Goal: Navigation & Orientation: Understand site structure

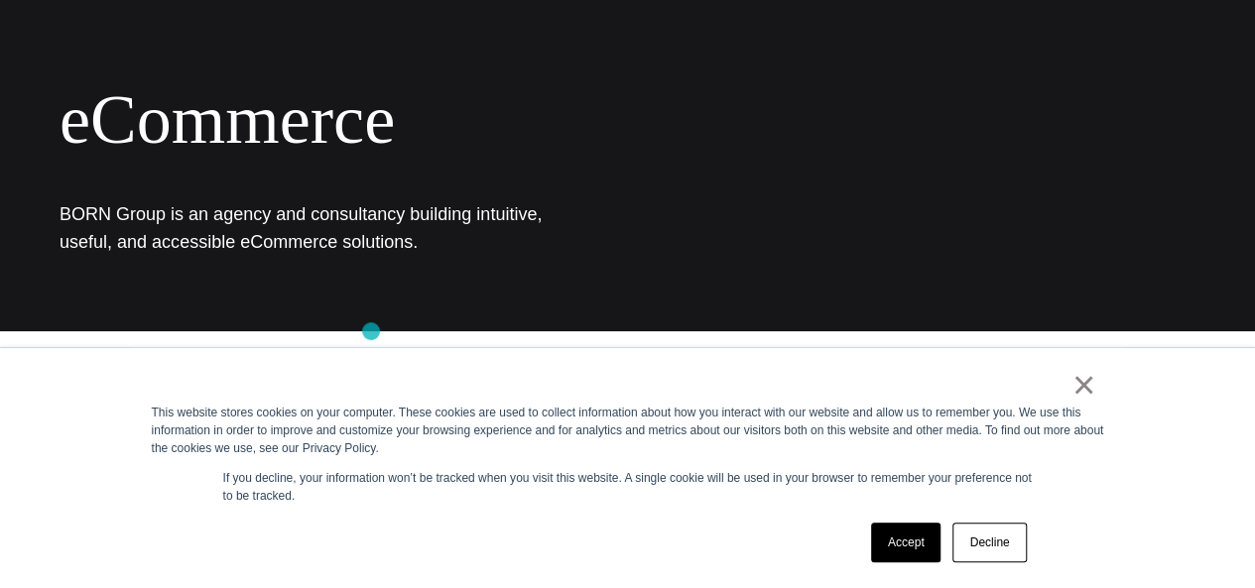
scroll to position [162, 0]
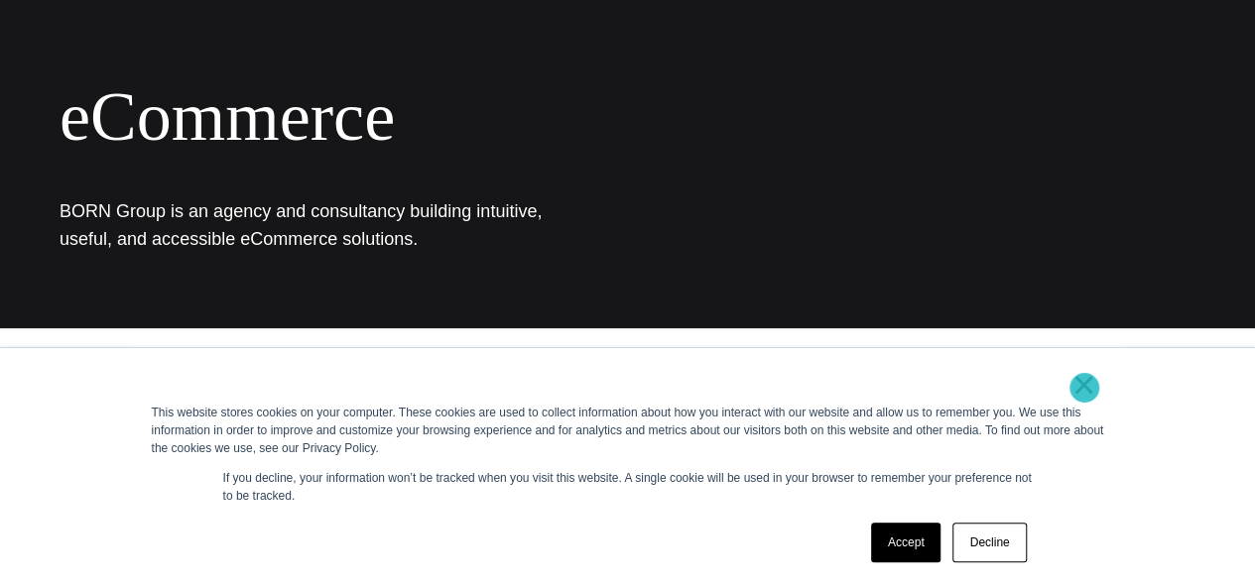
click at [1084, 388] on link "×" at bounding box center [1084, 385] width 24 height 18
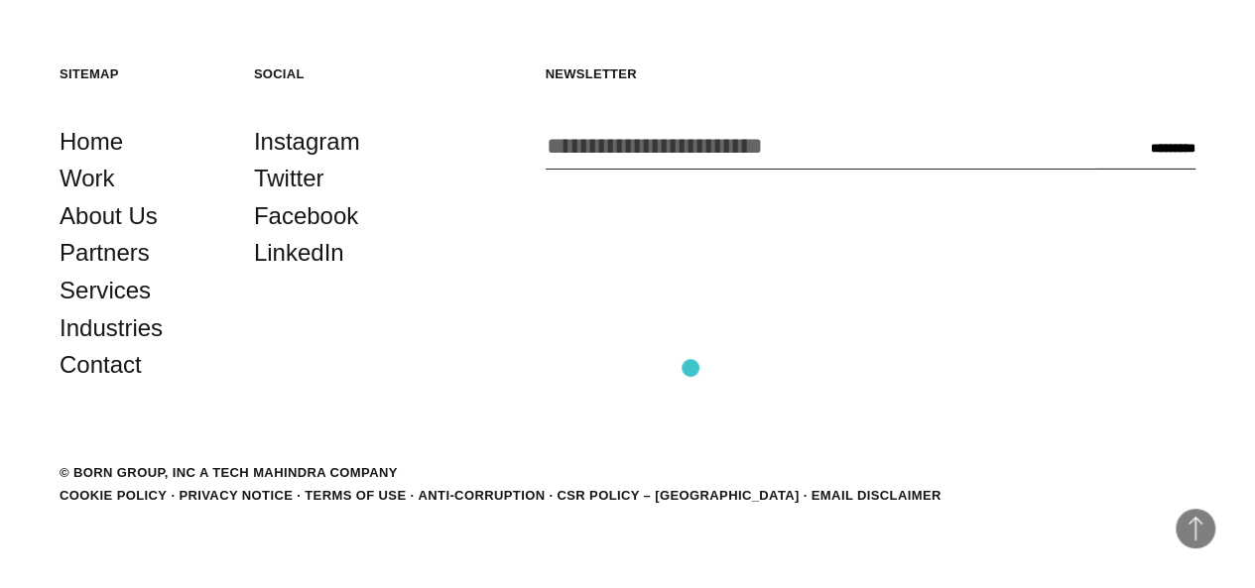
scroll to position [3236, 0]
click at [315, 272] on link "LinkedIn" at bounding box center [299, 253] width 90 height 38
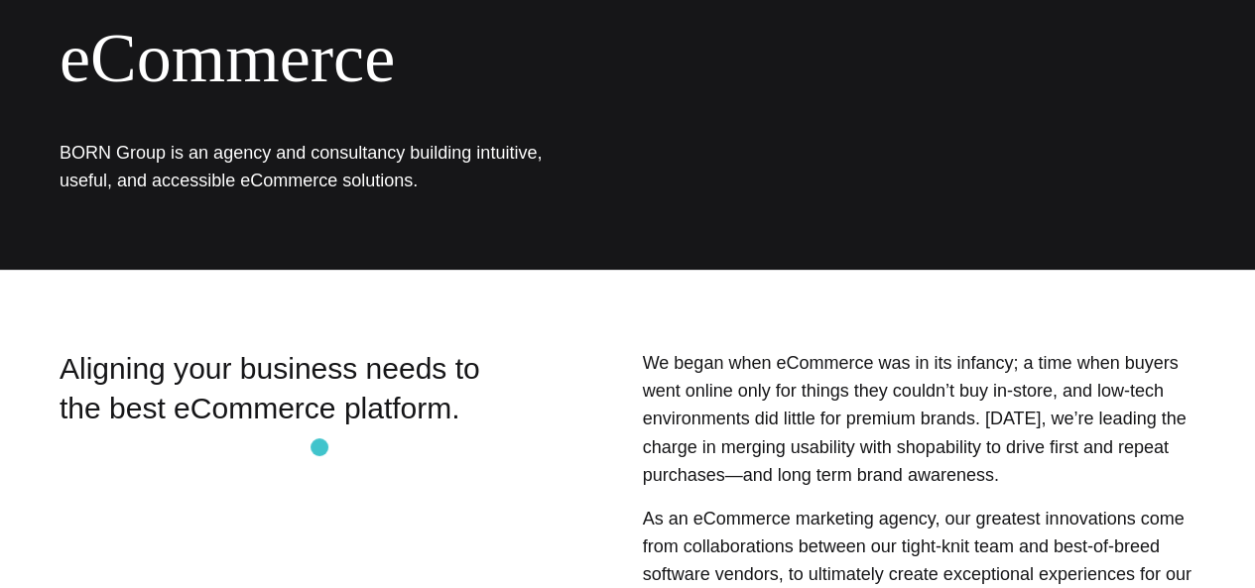
scroll to position [0, 0]
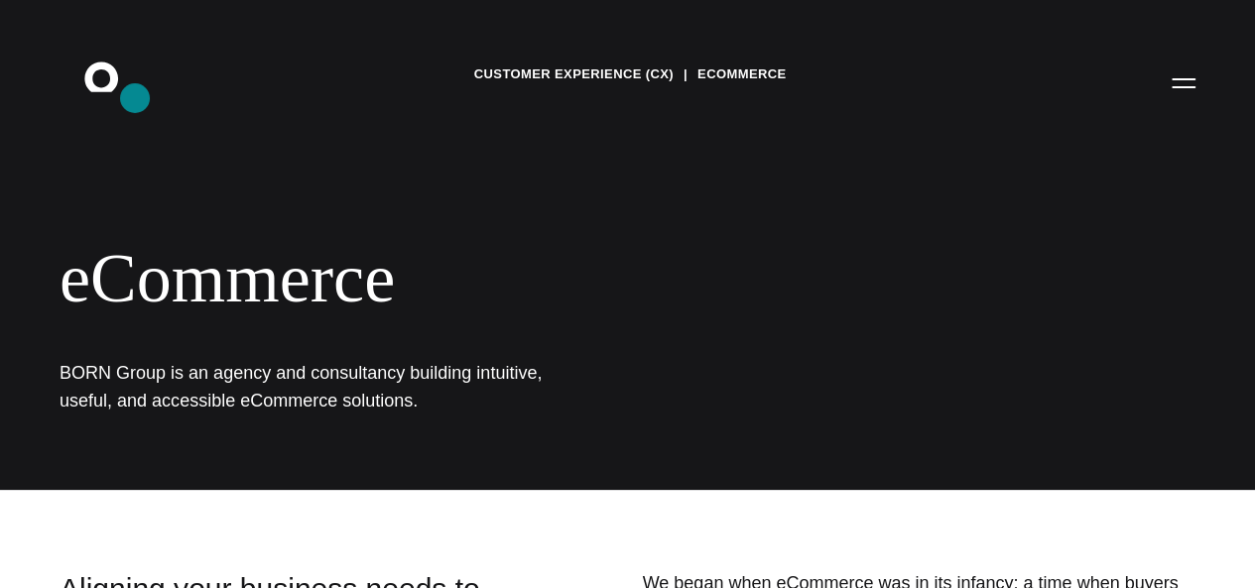
click at [118, 91] on icon at bounding box center [101, 76] width 34 height 30
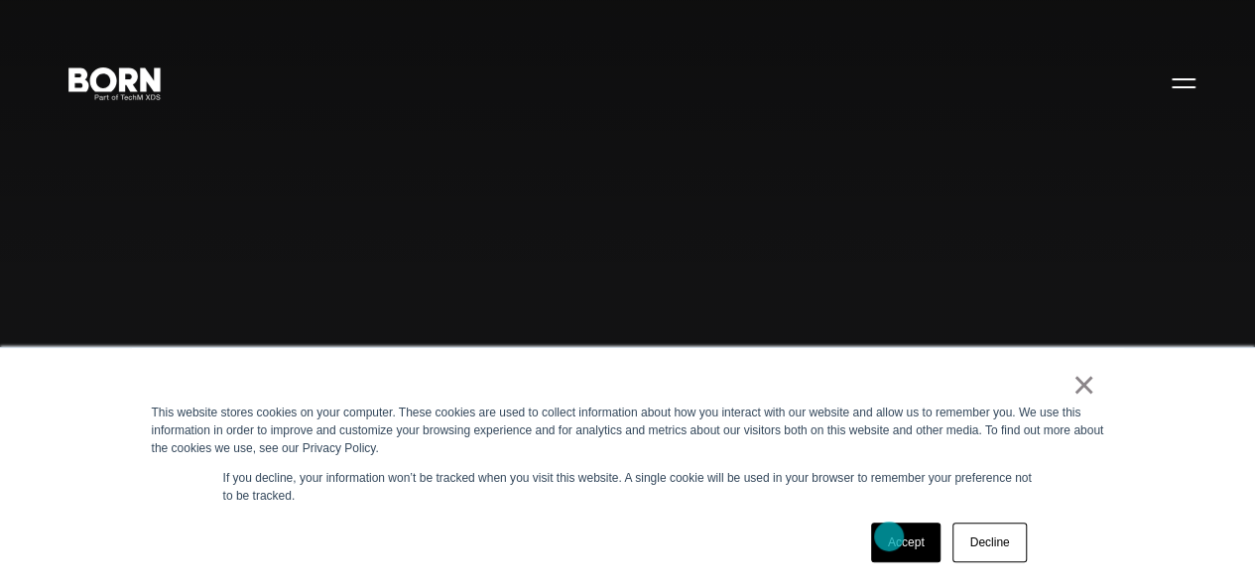
click at [889, 537] on link "Accept" at bounding box center [906, 543] width 70 height 40
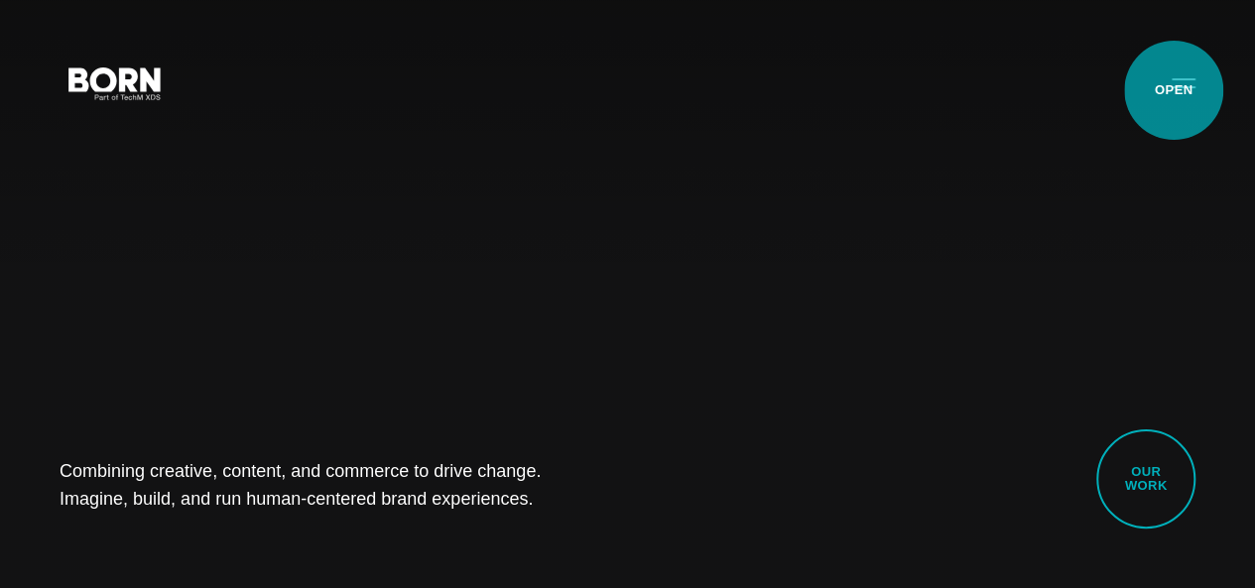
click at [1173, 90] on button "Primary Menu" at bounding box center [1183, 82] width 48 height 42
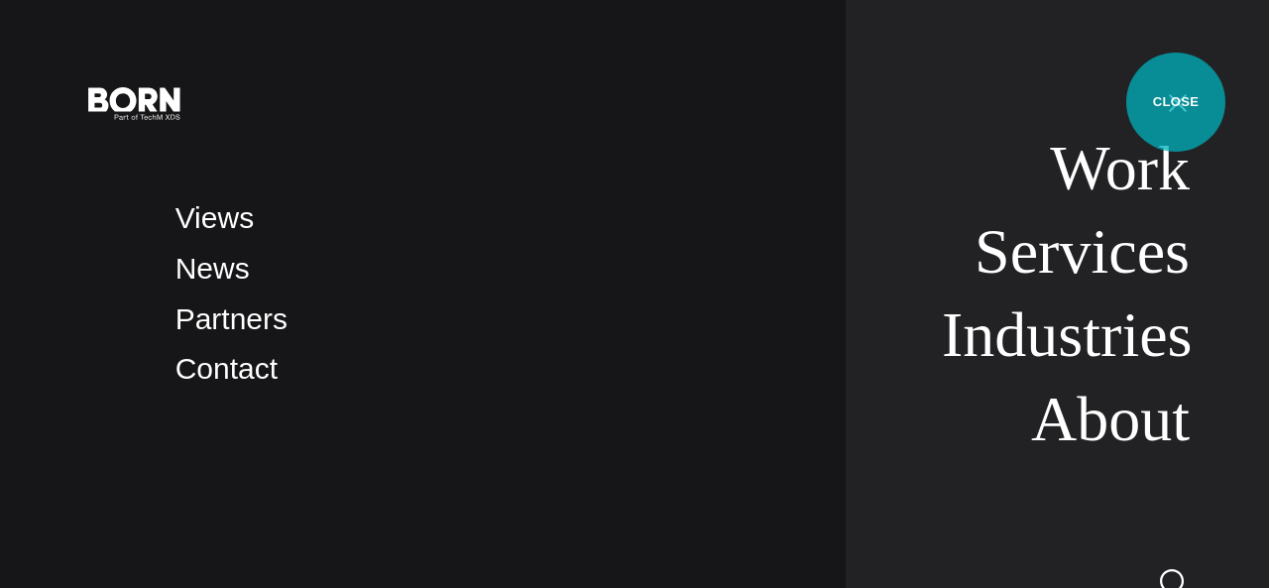
click at [1176, 102] on button "Primary Menu" at bounding box center [1178, 102] width 48 height 42
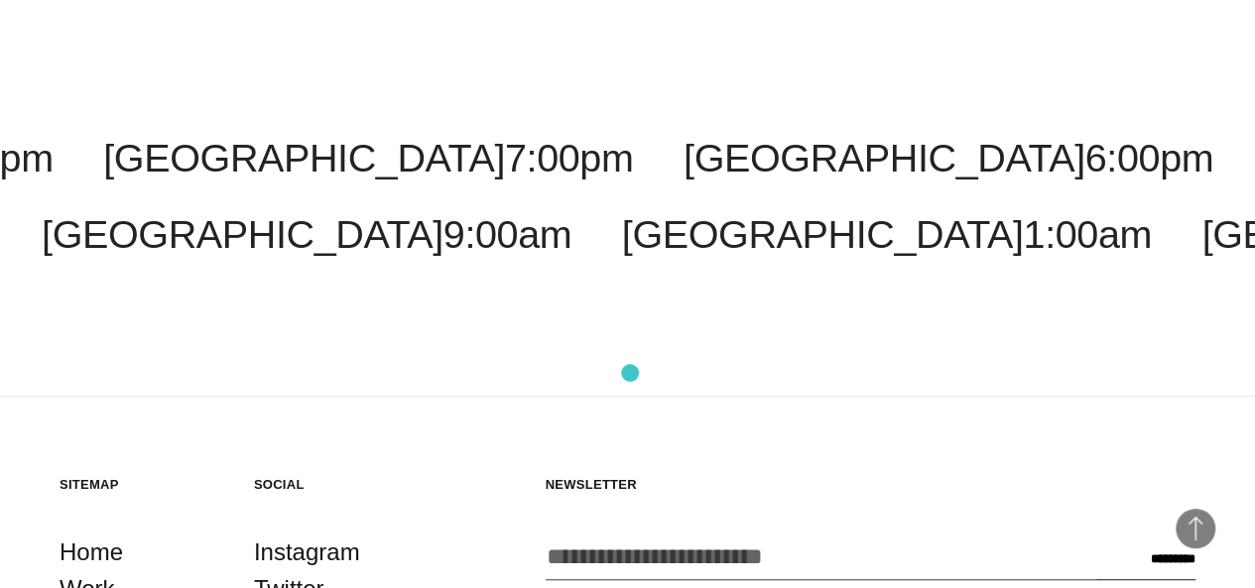
scroll to position [4088, 0]
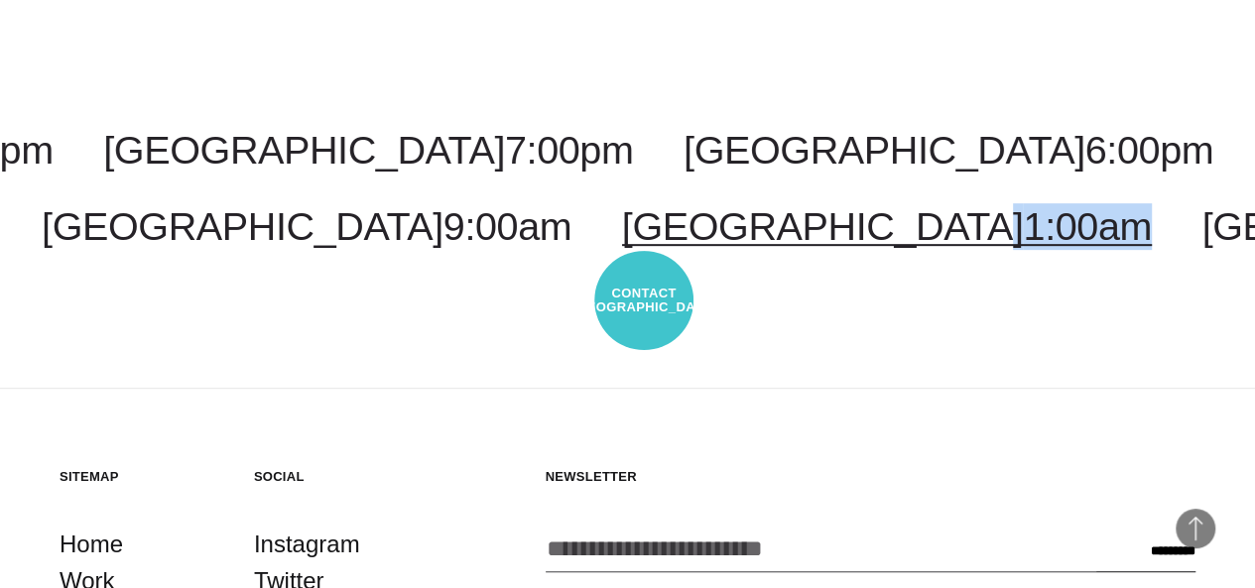
drag, startPoint x: 874, startPoint y: 298, endPoint x: 644, endPoint y: 301, distance: 230.1
click at [644, 250] on ul "[GEOGRAPHIC_DATA] 1:00am [GEOGRAPHIC_DATA] 5:30am Pune 5:30am [GEOGRAPHIC_DATA]…" at bounding box center [596, 226] width 1255 height 47
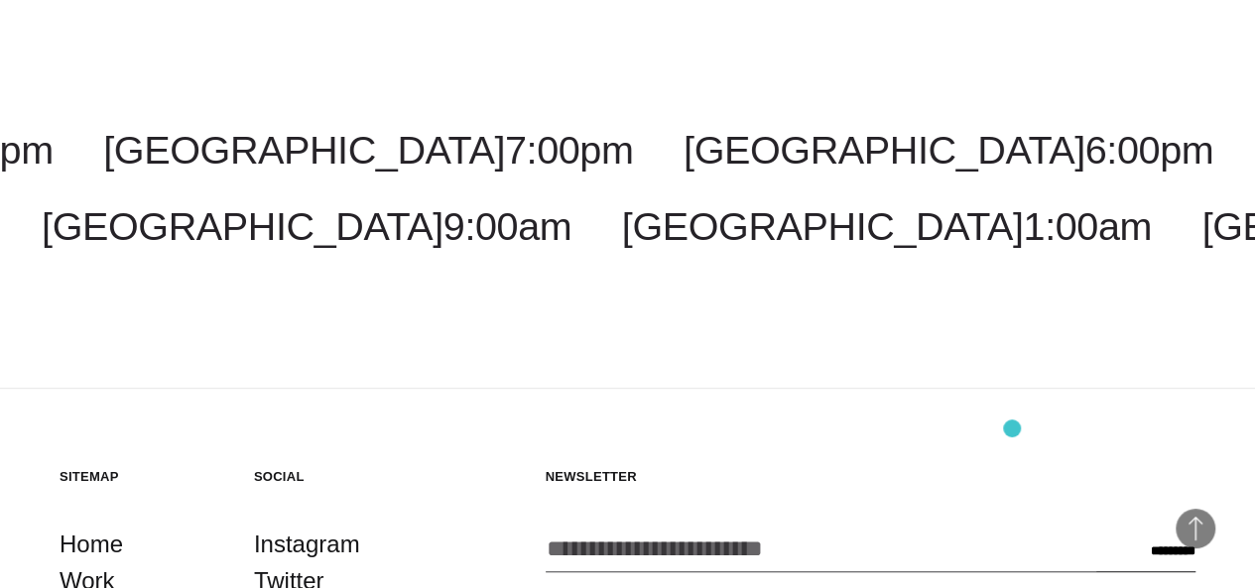
click at [1012, 389] on div "[GEOGRAPHIC_DATA] 6:00pm [GEOGRAPHIC_DATA] 8:00am [US_STATE] 8:00pm [GEOGRAPHIC…" at bounding box center [627, 188] width 1255 height 401
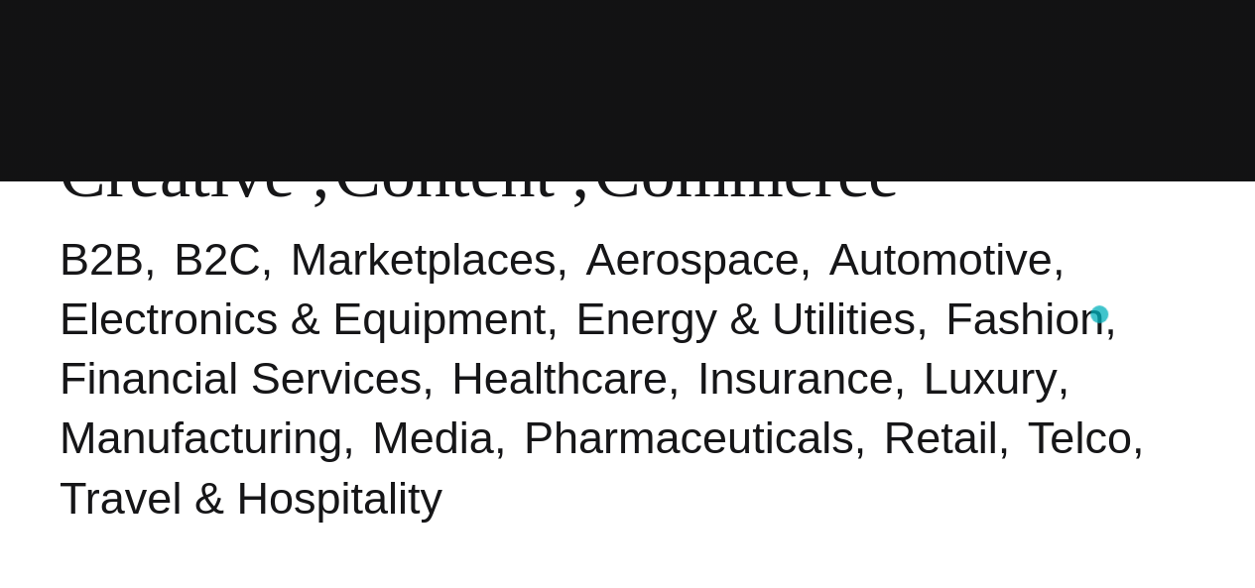
scroll to position [0, 0]
